Goal: Use online tool/utility

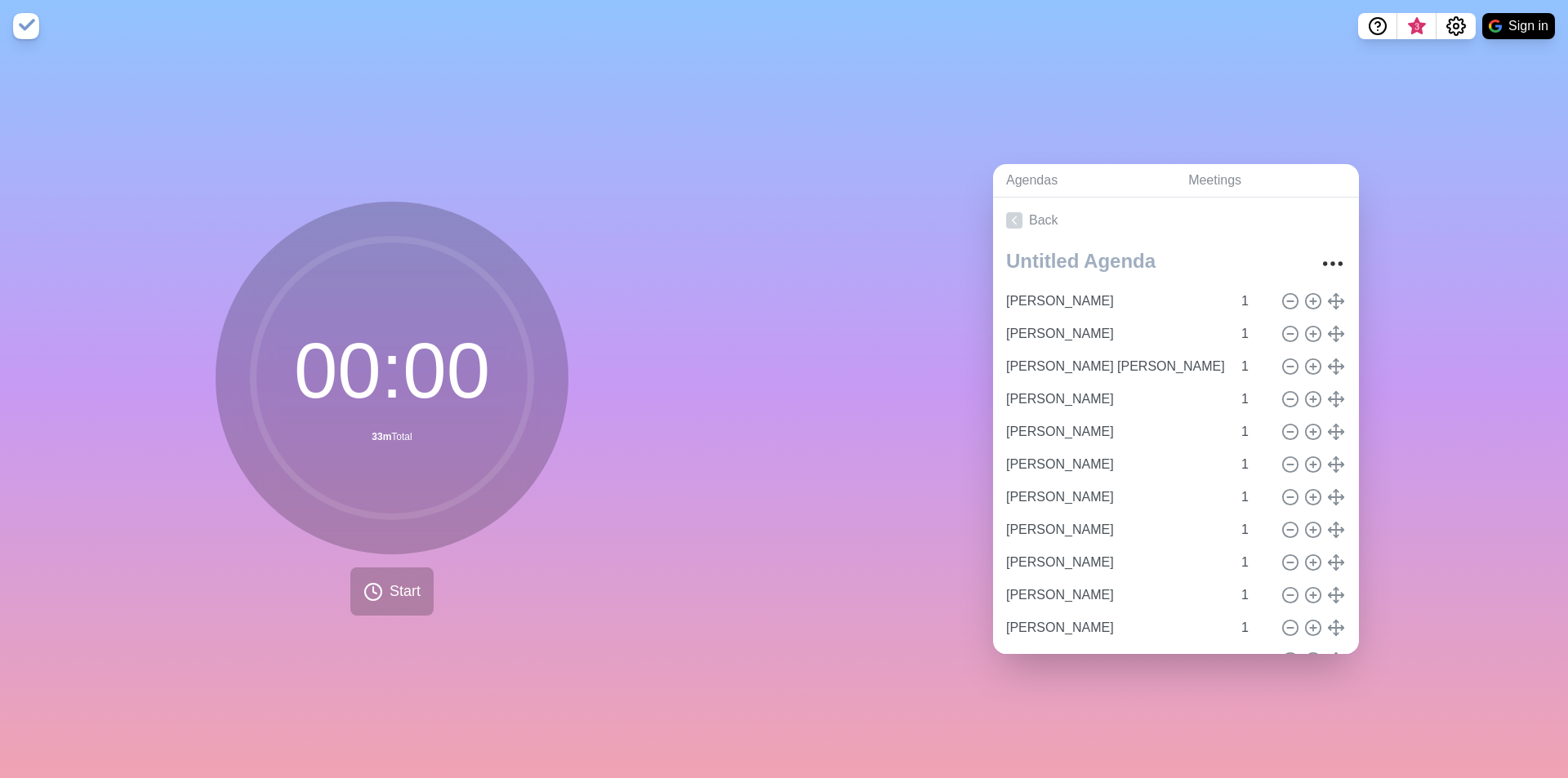
click at [868, 421] on div "Agendas Meetings Back [PERSON_NAME] 1 [PERSON_NAME] 1 Бормакова [PERSON_NAME] 1…" at bounding box center [1176, 415] width 784 height 726
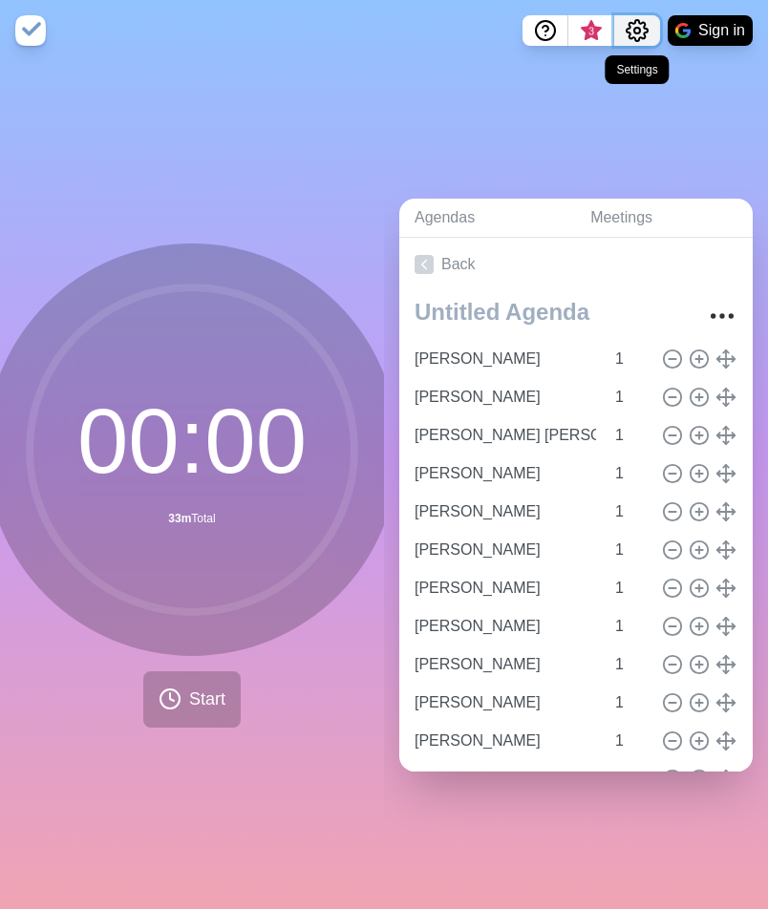
click at [639, 28] on icon "Settings" at bounding box center [637, 30] width 23 height 23
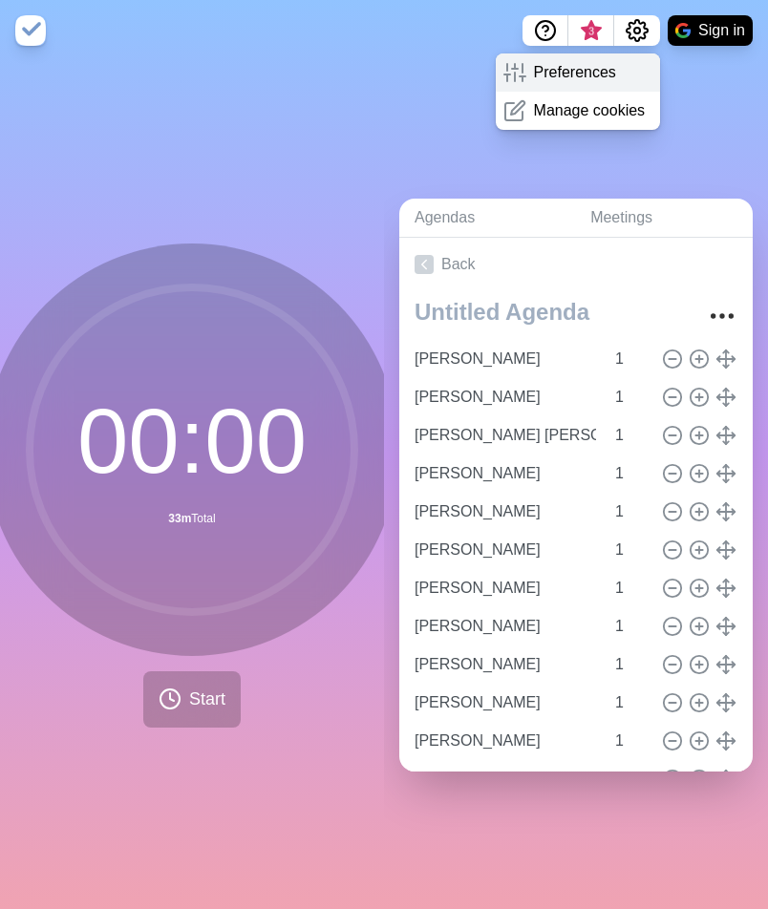
click at [592, 79] on p "Preferences" at bounding box center [575, 72] width 82 height 23
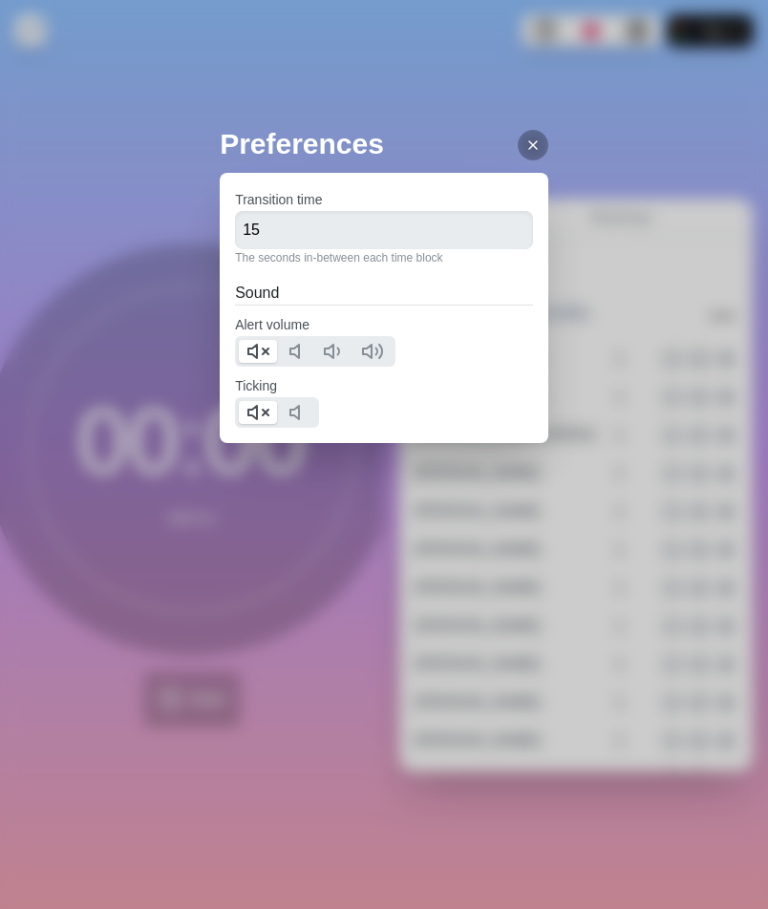
click at [525, 141] on icon at bounding box center [532, 145] width 15 height 15
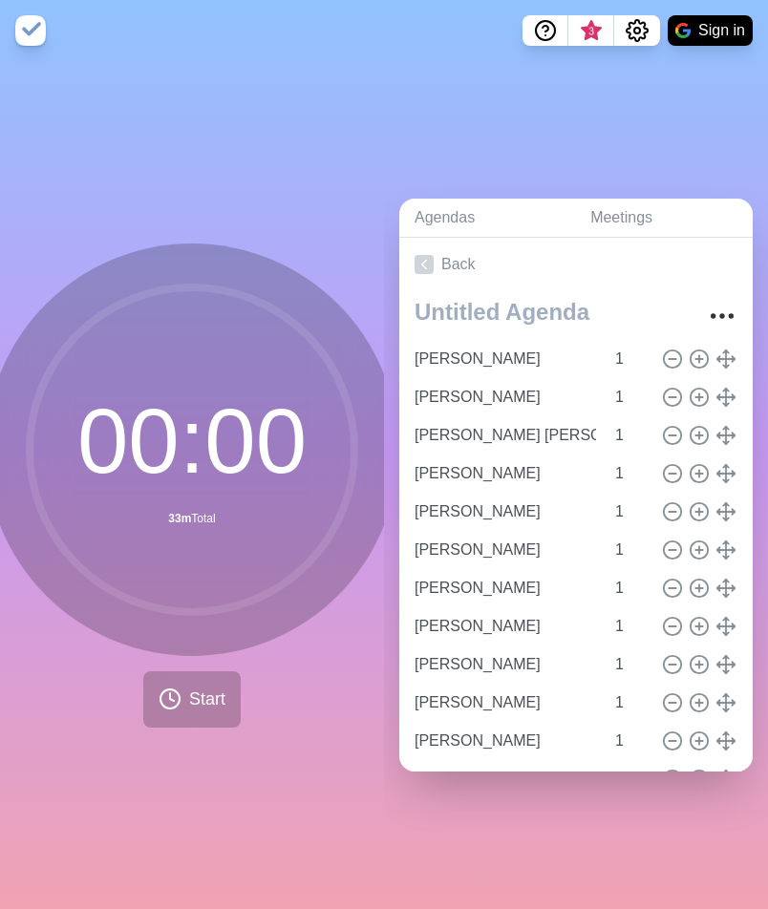
click at [201, 133] on div "00 : 00 33m Total Start" at bounding box center [192, 485] width 384 height 848
click at [266, 95] on div "00 : 00 33m Total Start" at bounding box center [192, 485] width 384 height 848
click at [177, 688] on button "Start" at bounding box center [191, 699] width 97 height 56
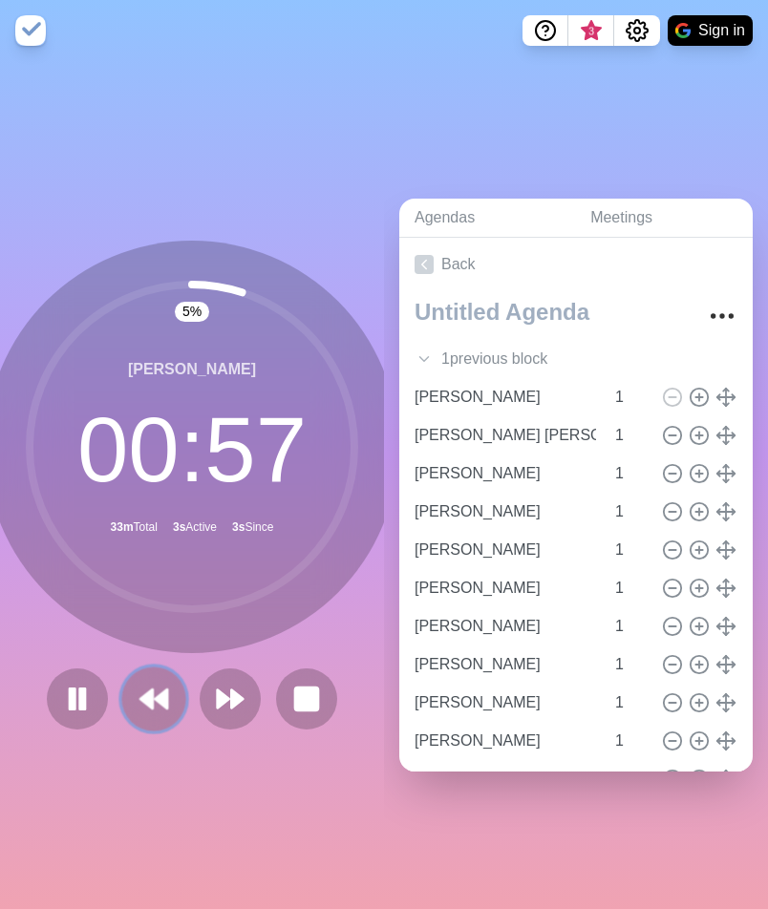
click at [141, 683] on icon at bounding box center [154, 699] width 32 height 32
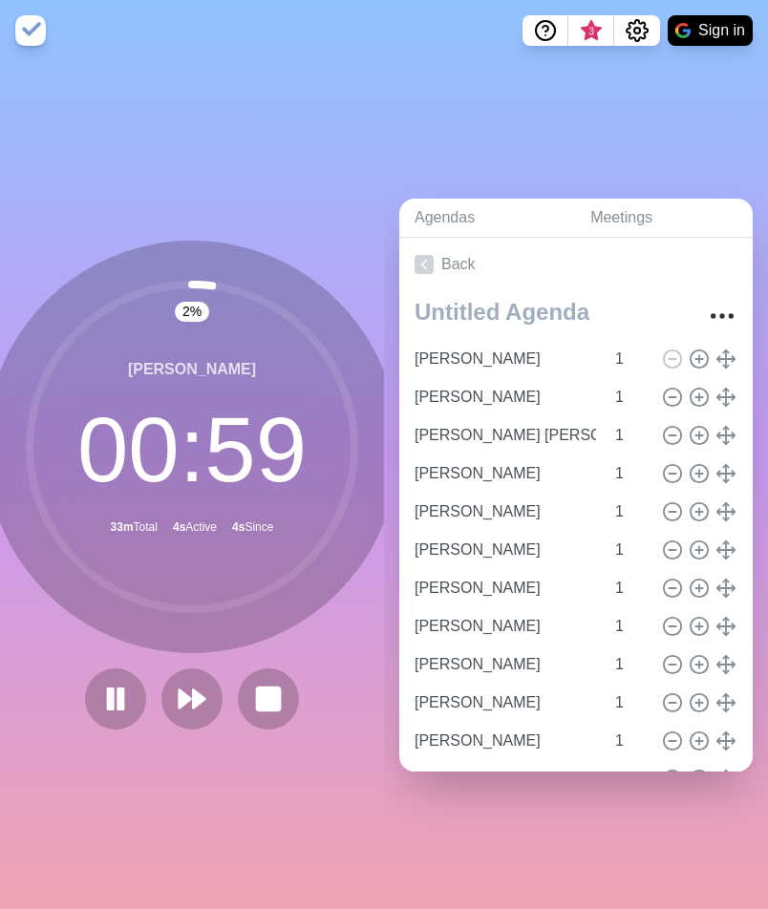
click at [521, 111] on div "Agendas Meetings Back [PERSON_NAME] 1 [PERSON_NAME] 1 Бормакова [PERSON_NAME] 1…" at bounding box center [576, 485] width 384 height 848
click at [638, 28] on circle "Settings" at bounding box center [637, 31] width 6 height 6
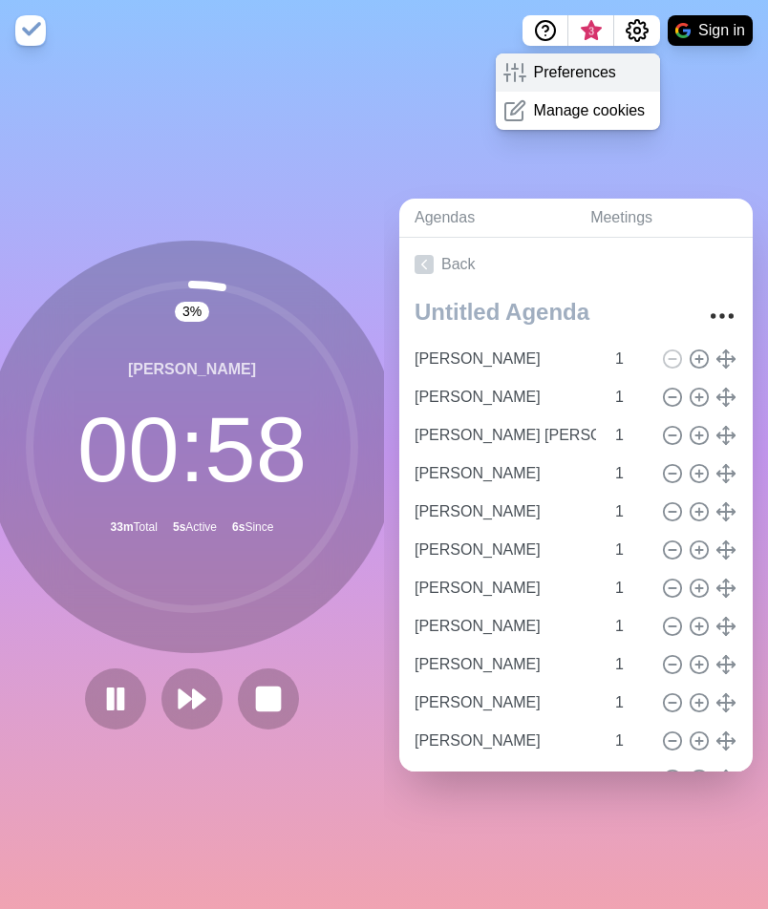
click at [600, 65] on p "Preferences" at bounding box center [575, 72] width 82 height 23
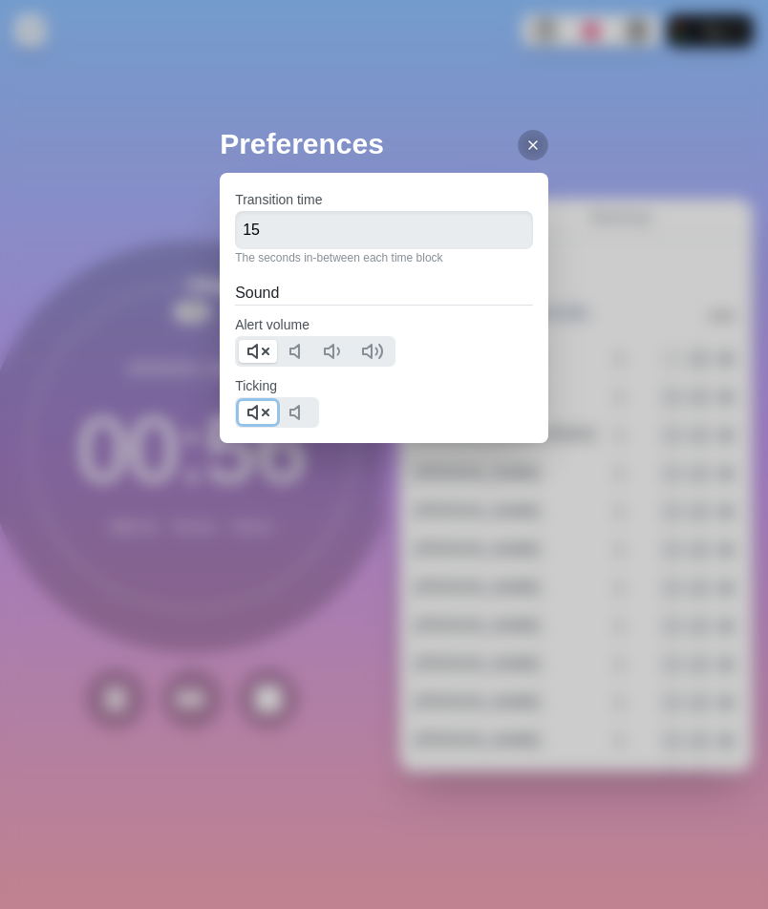
click at [260, 415] on icon at bounding box center [257, 412] width 23 height 23
click at [260, 365] on div at bounding box center [315, 351] width 160 height 31
click at [255, 352] on icon at bounding box center [257, 351] width 23 height 23
click at [525, 151] on icon at bounding box center [532, 145] width 15 height 15
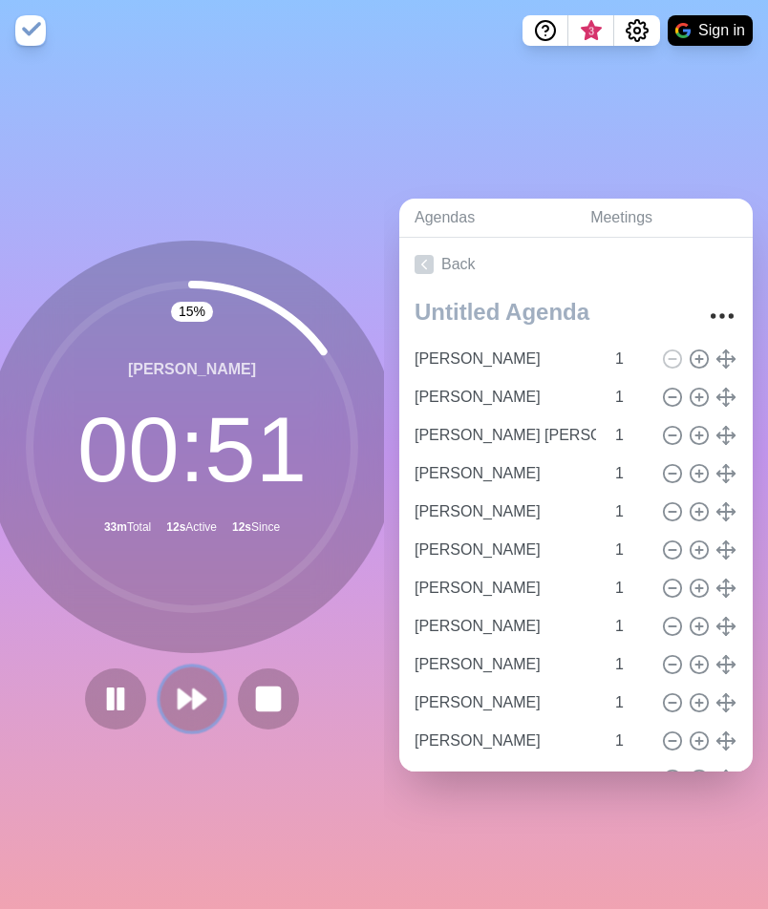
click at [193, 690] on polygon at bounding box center [199, 699] width 12 height 19
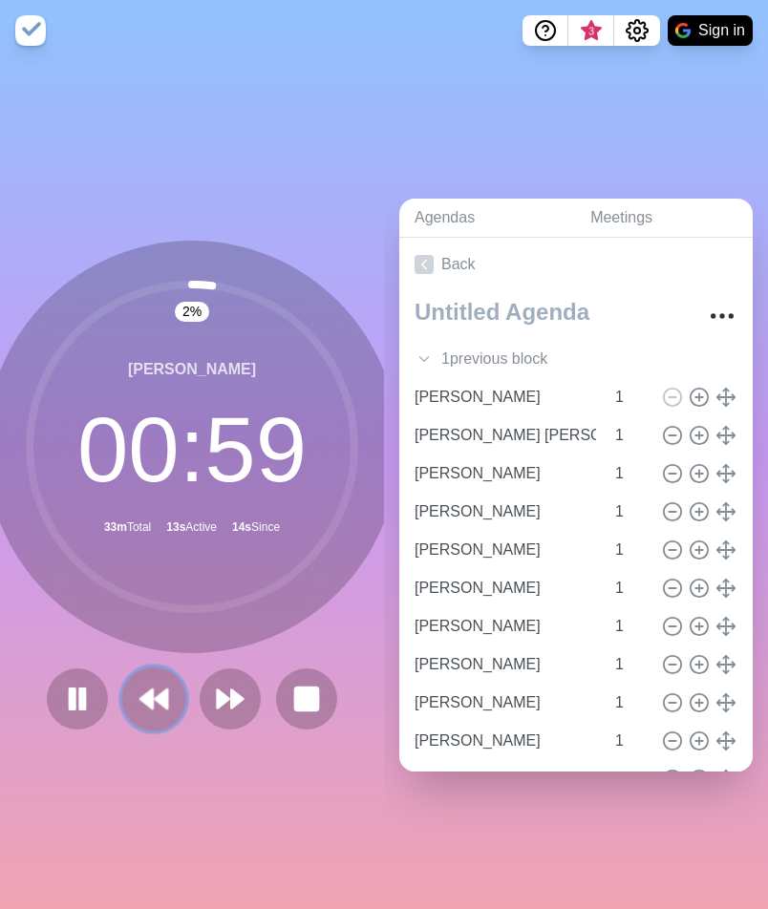
click at [149, 687] on icon at bounding box center [154, 699] width 32 height 32
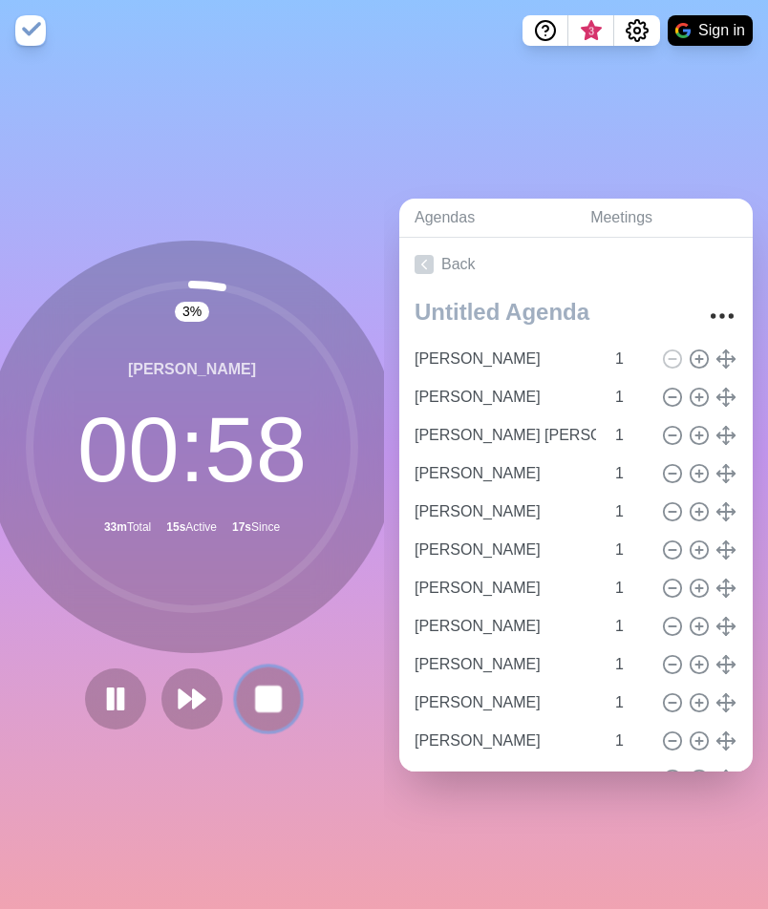
click at [260, 700] on rect at bounding box center [268, 699] width 24 height 24
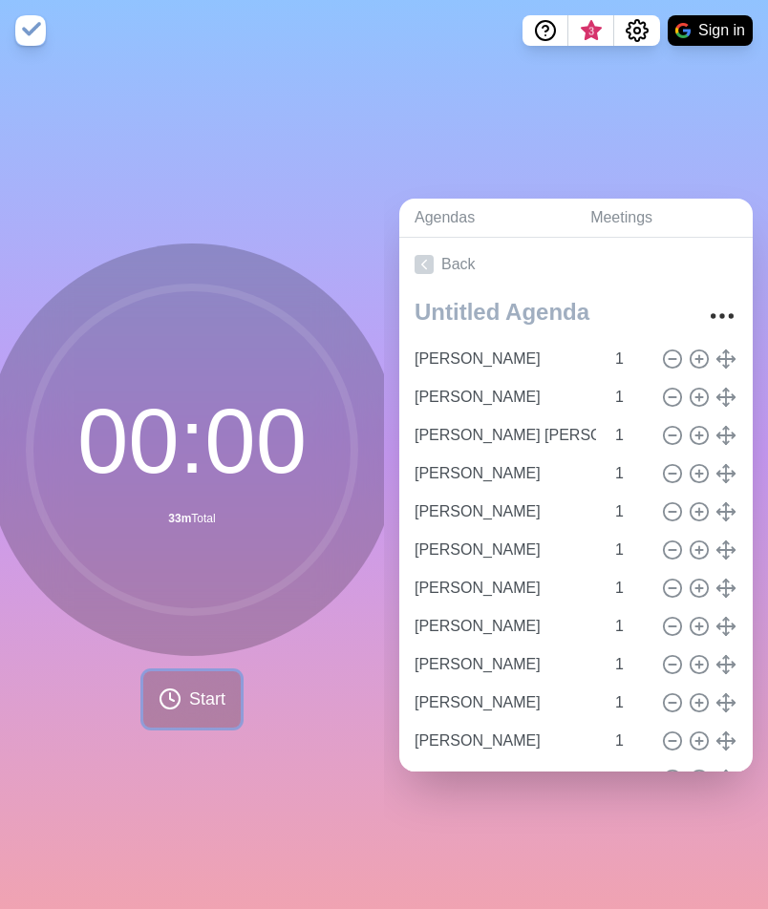
click at [171, 699] on icon at bounding box center [170, 699] width 23 height 23
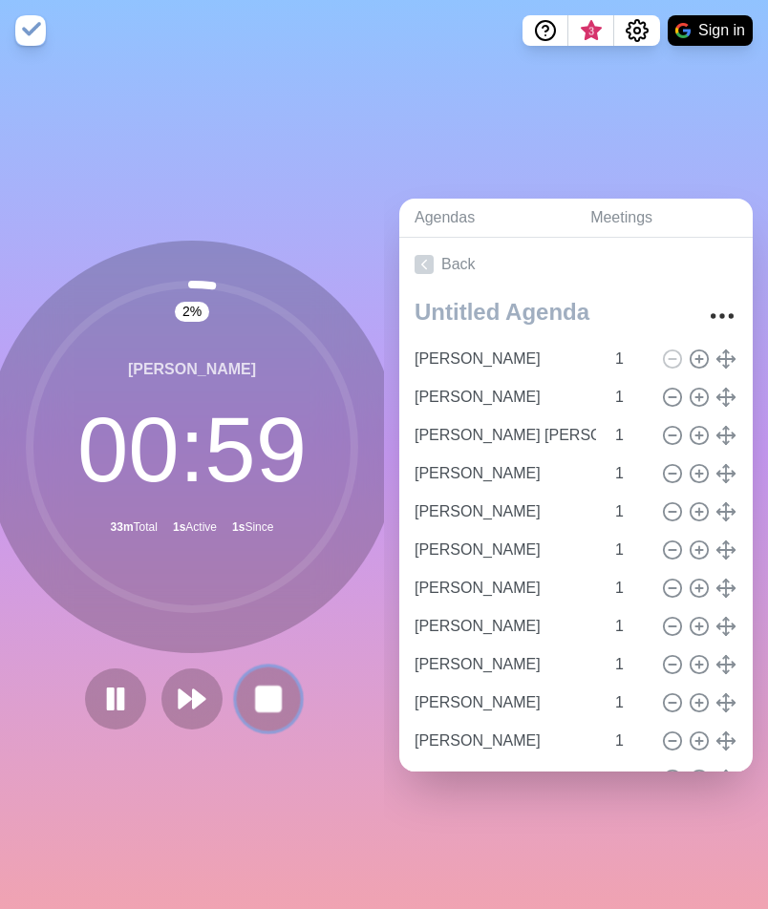
click at [252, 695] on icon at bounding box center [268, 699] width 32 height 32
